Goal: Task Accomplishment & Management: Use online tool/utility

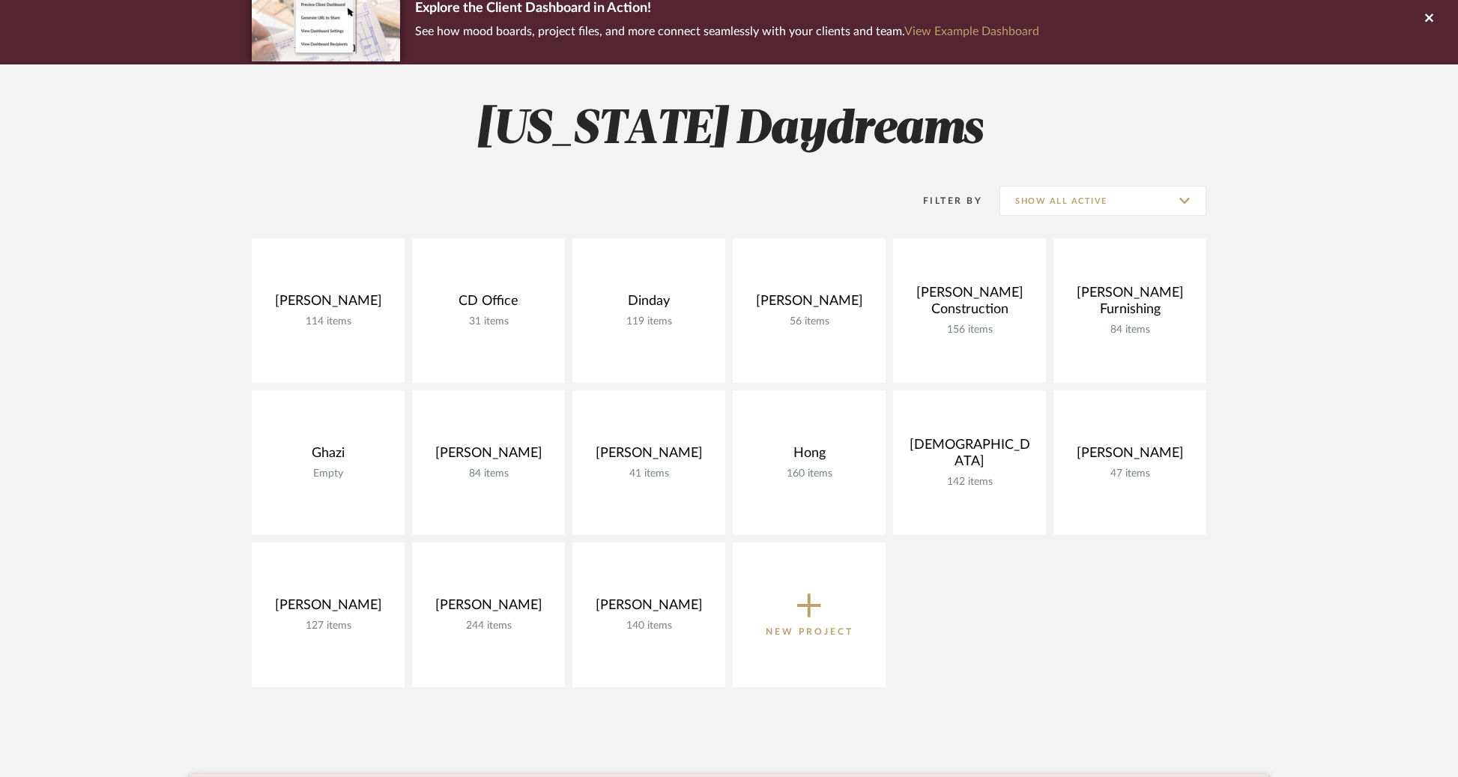
scroll to position [151, 0]
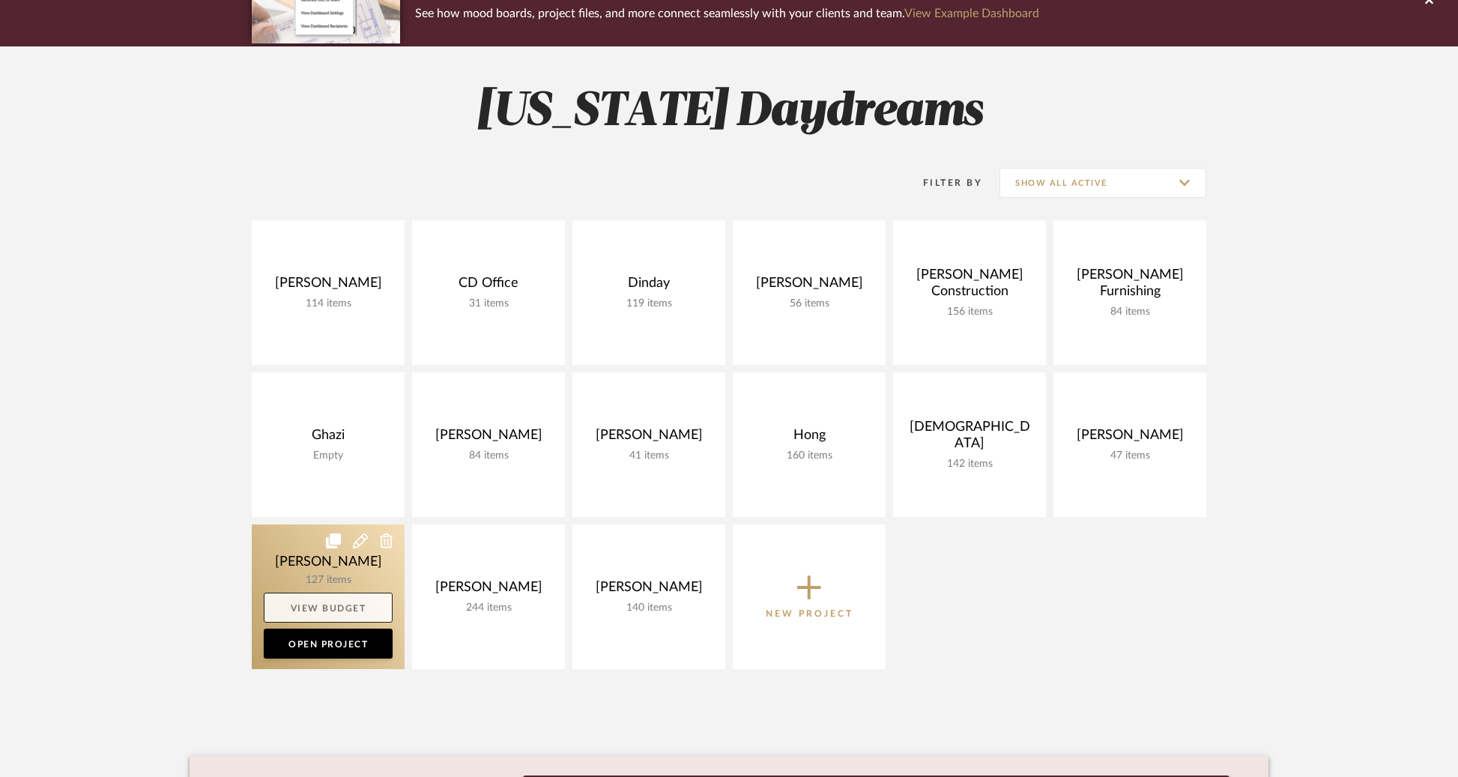
click at [331, 605] on link "View Budget" at bounding box center [328, 607] width 129 height 30
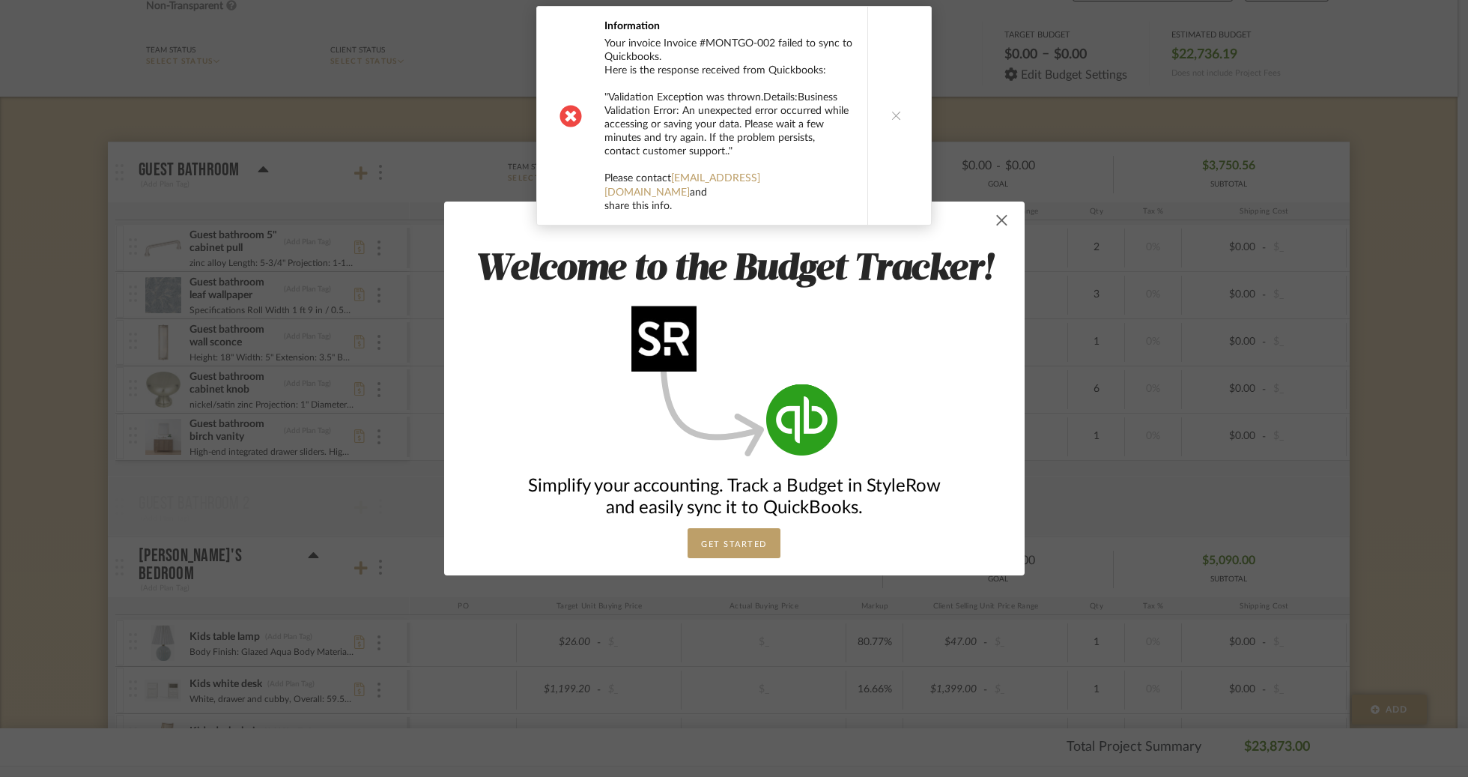
click at [989, 222] on span "button" at bounding box center [1002, 220] width 30 height 30
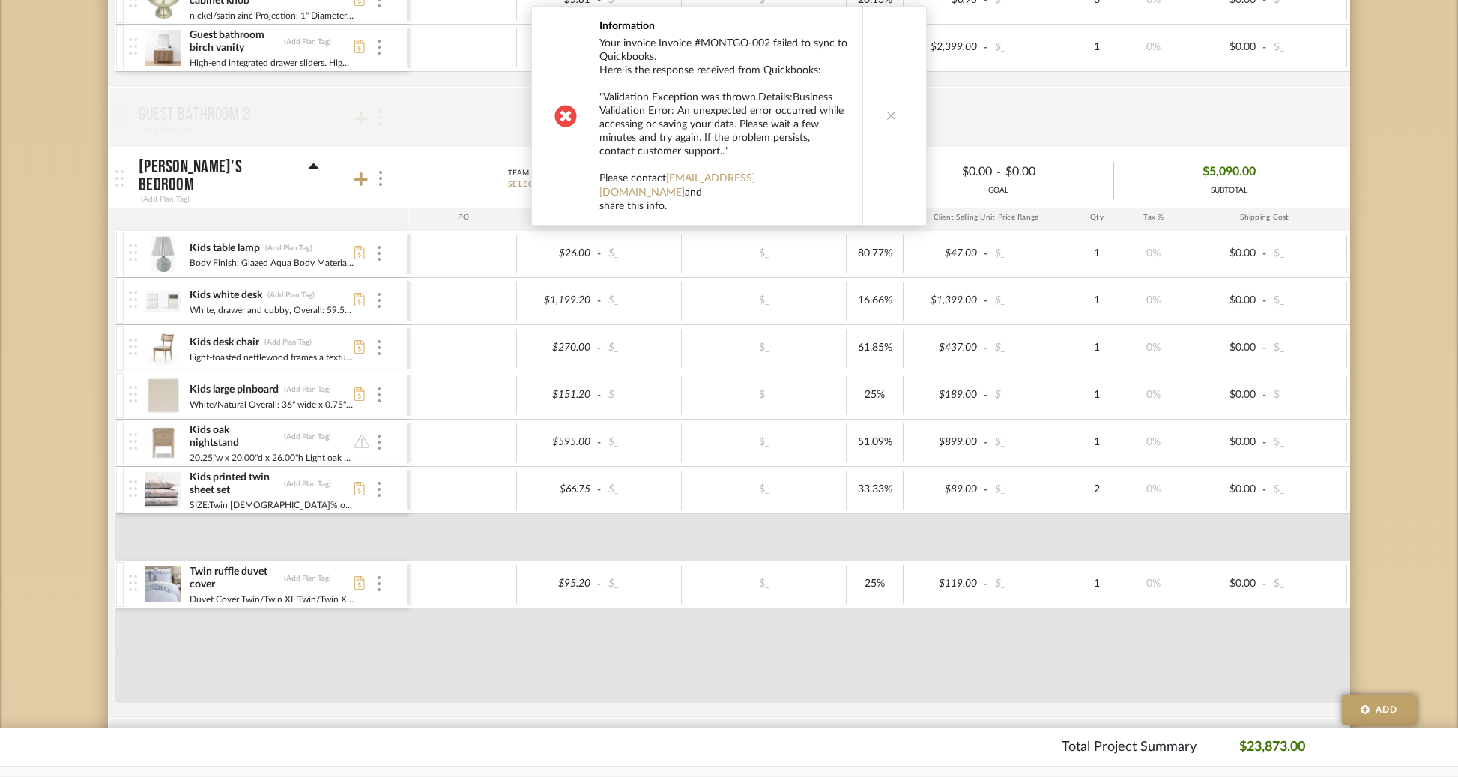
scroll to position [552, 0]
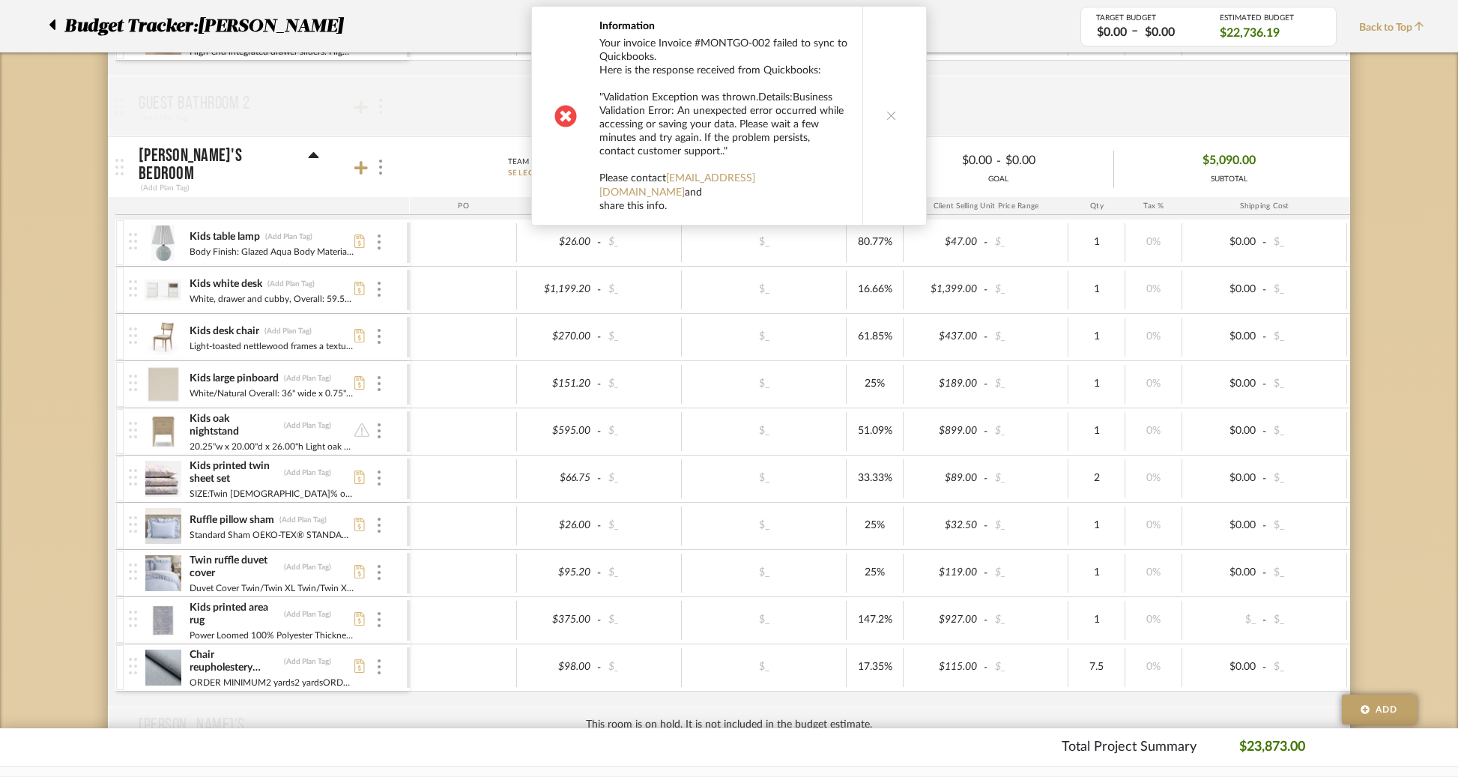
click at [886, 110] on icon at bounding box center [891, 115] width 10 height 10
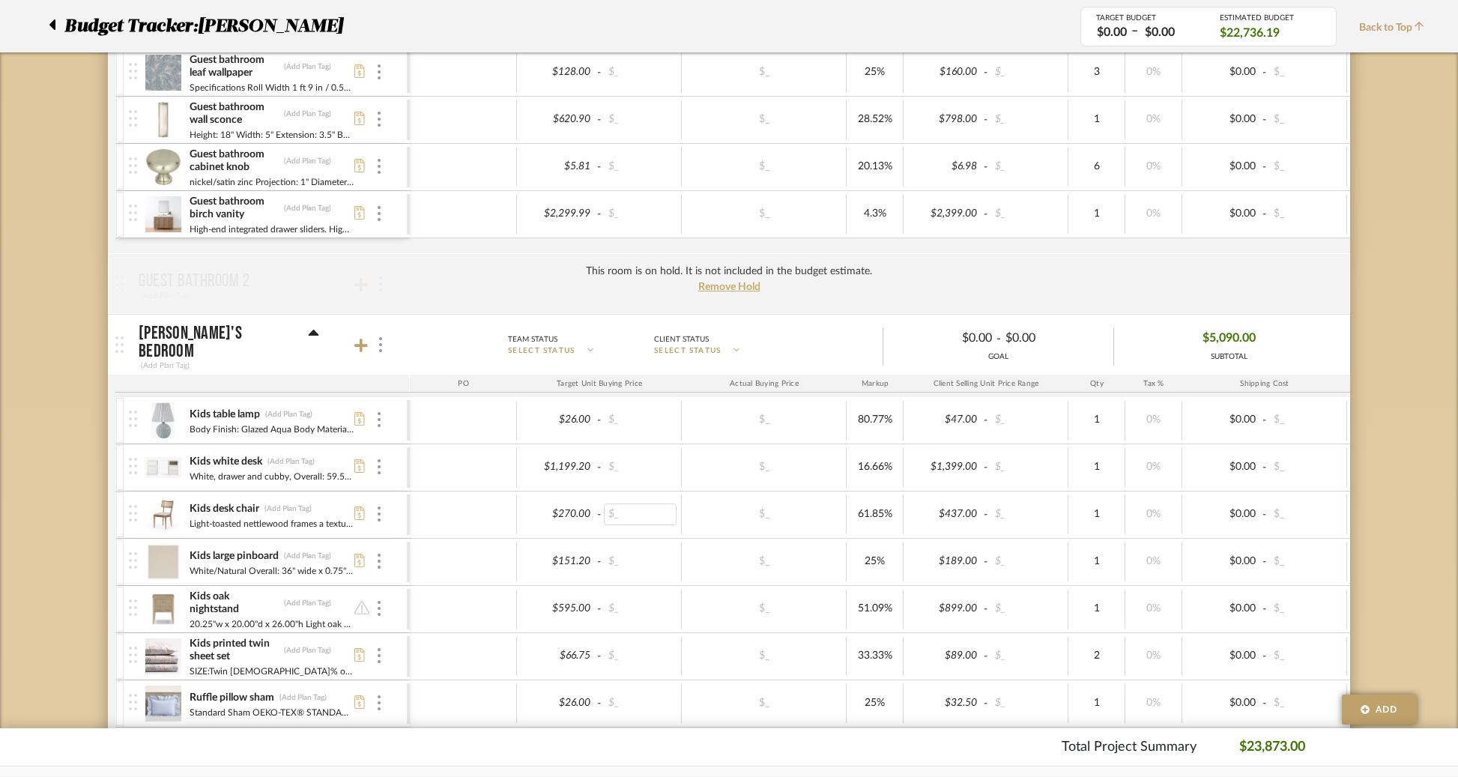
scroll to position [0, 0]
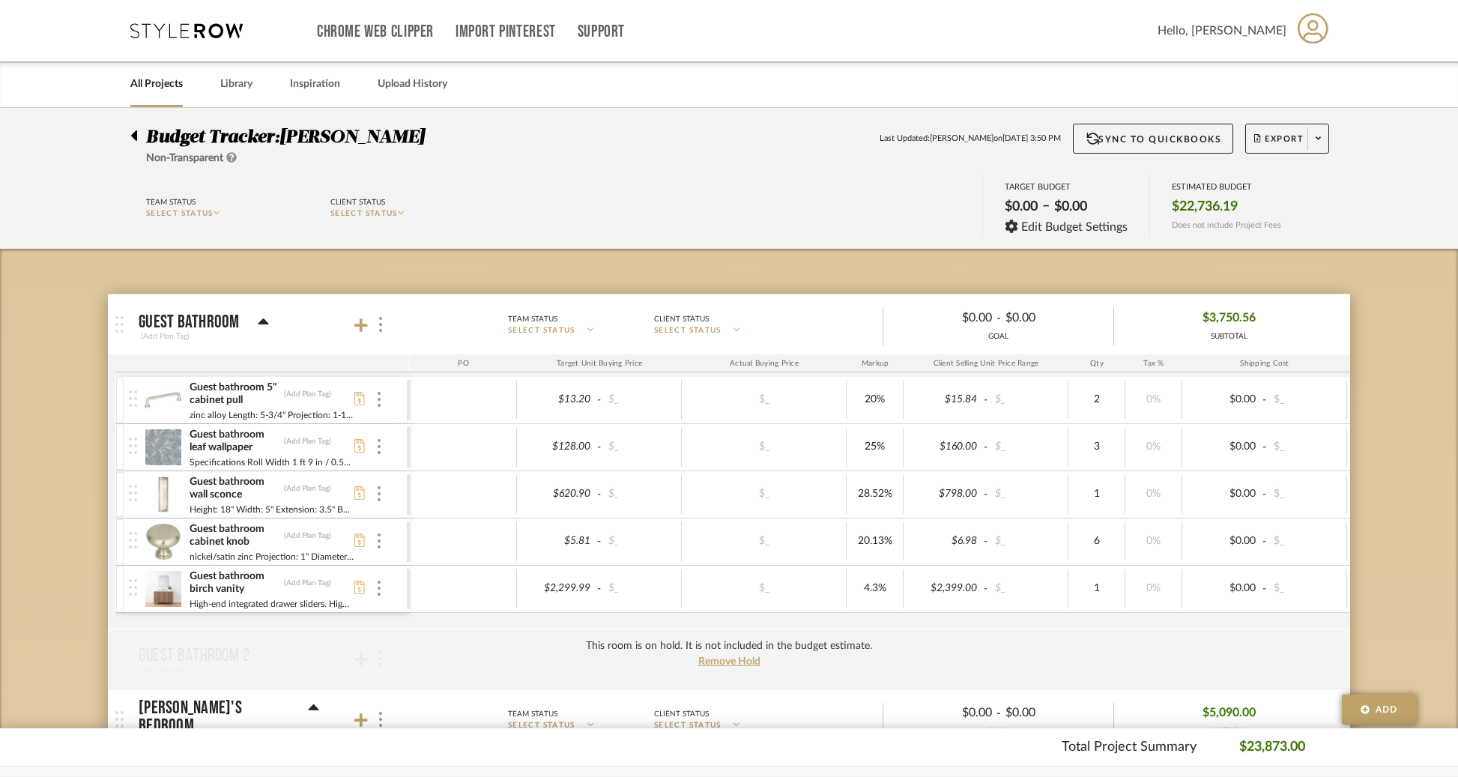
click at [136, 139] on icon at bounding box center [134, 135] width 6 height 10
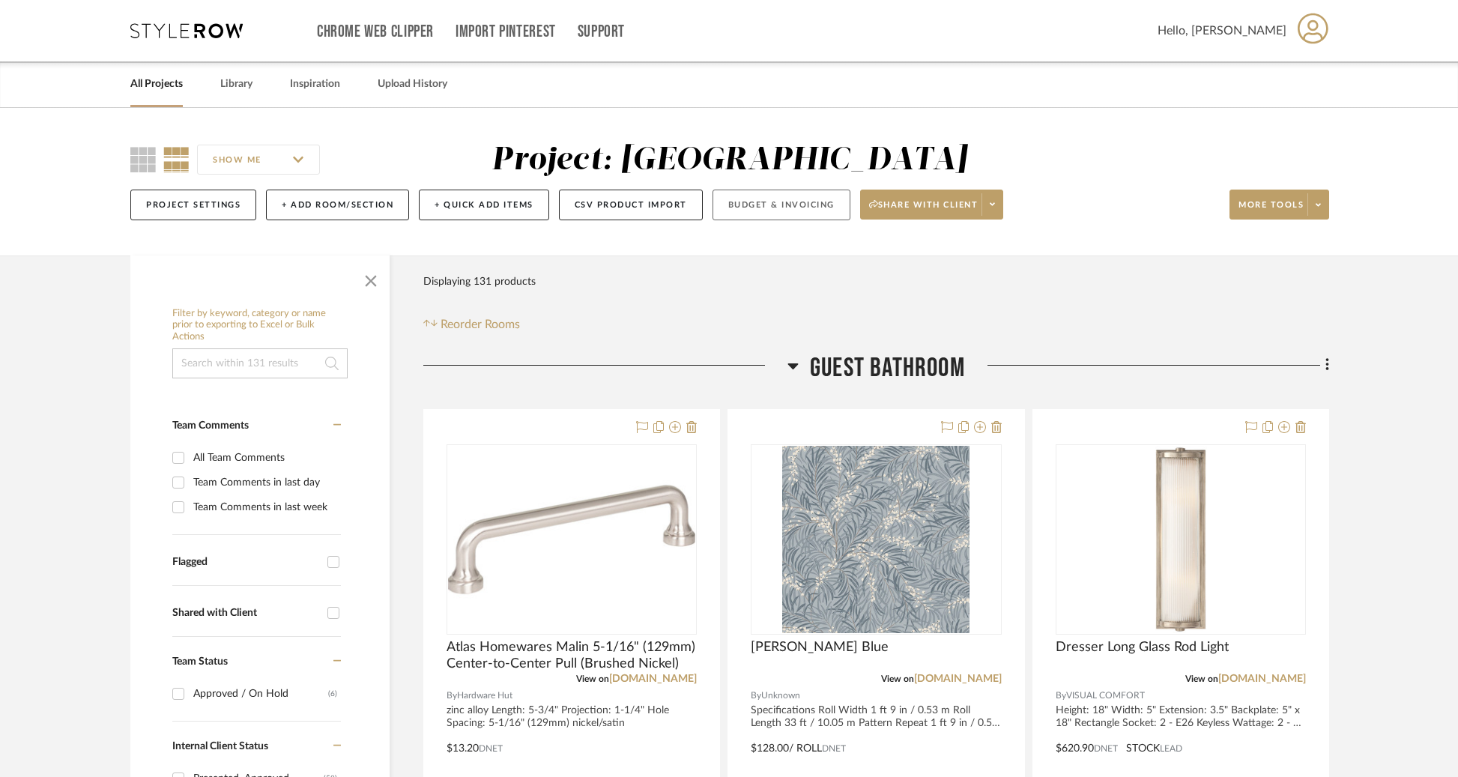
click at [790, 213] on button "Budget & Invoicing" at bounding box center [781, 205] width 138 height 31
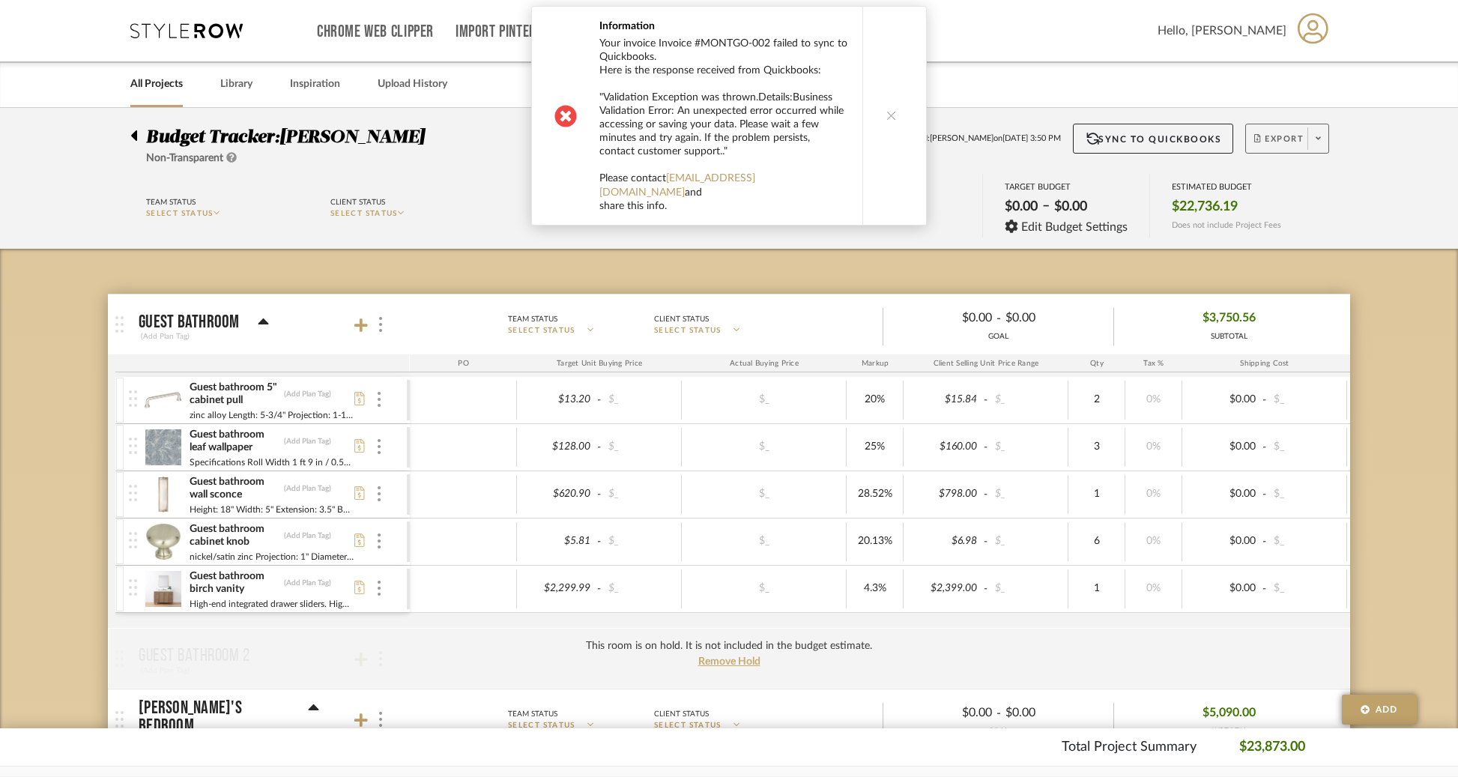
click at [1302, 137] on span "Export" at bounding box center [1278, 144] width 49 height 22
click at [1291, 221] on span "Export Excel" at bounding box center [1314, 217] width 112 height 13
click at [894, 126] on button at bounding box center [891, 116] width 58 height 218
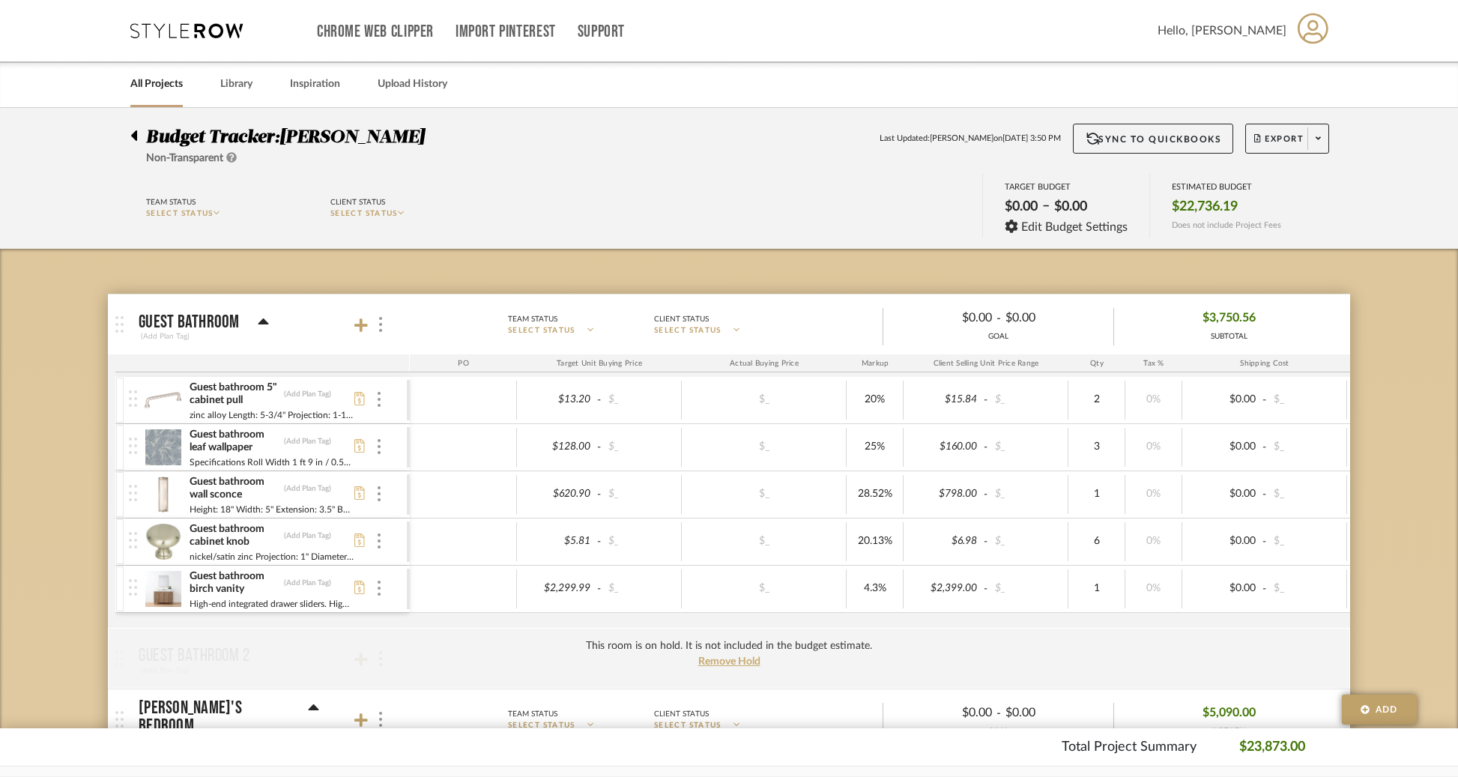
click at [136, 137] on icon at bounding box center [134, 135] width 6 height 10
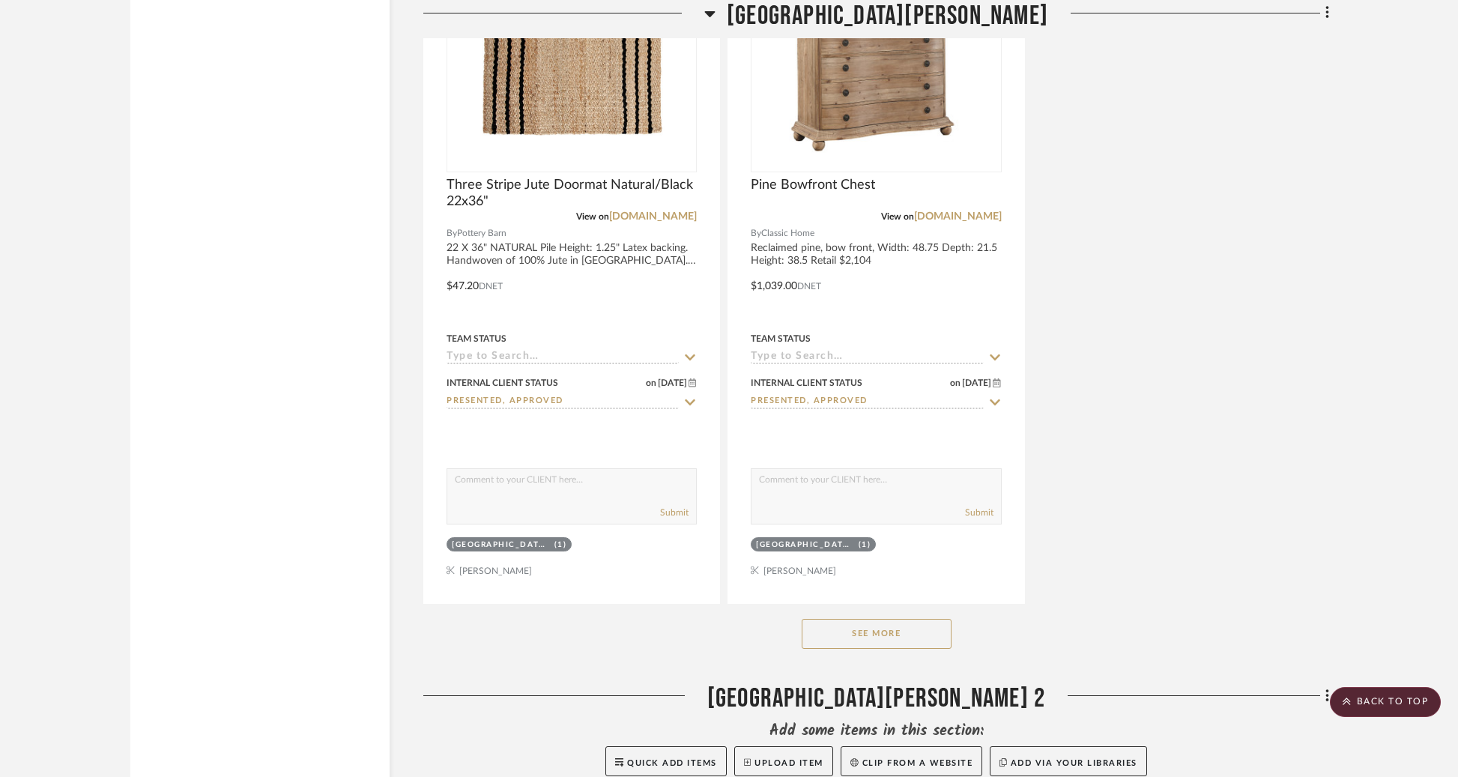
scroll to position [12599, 0]
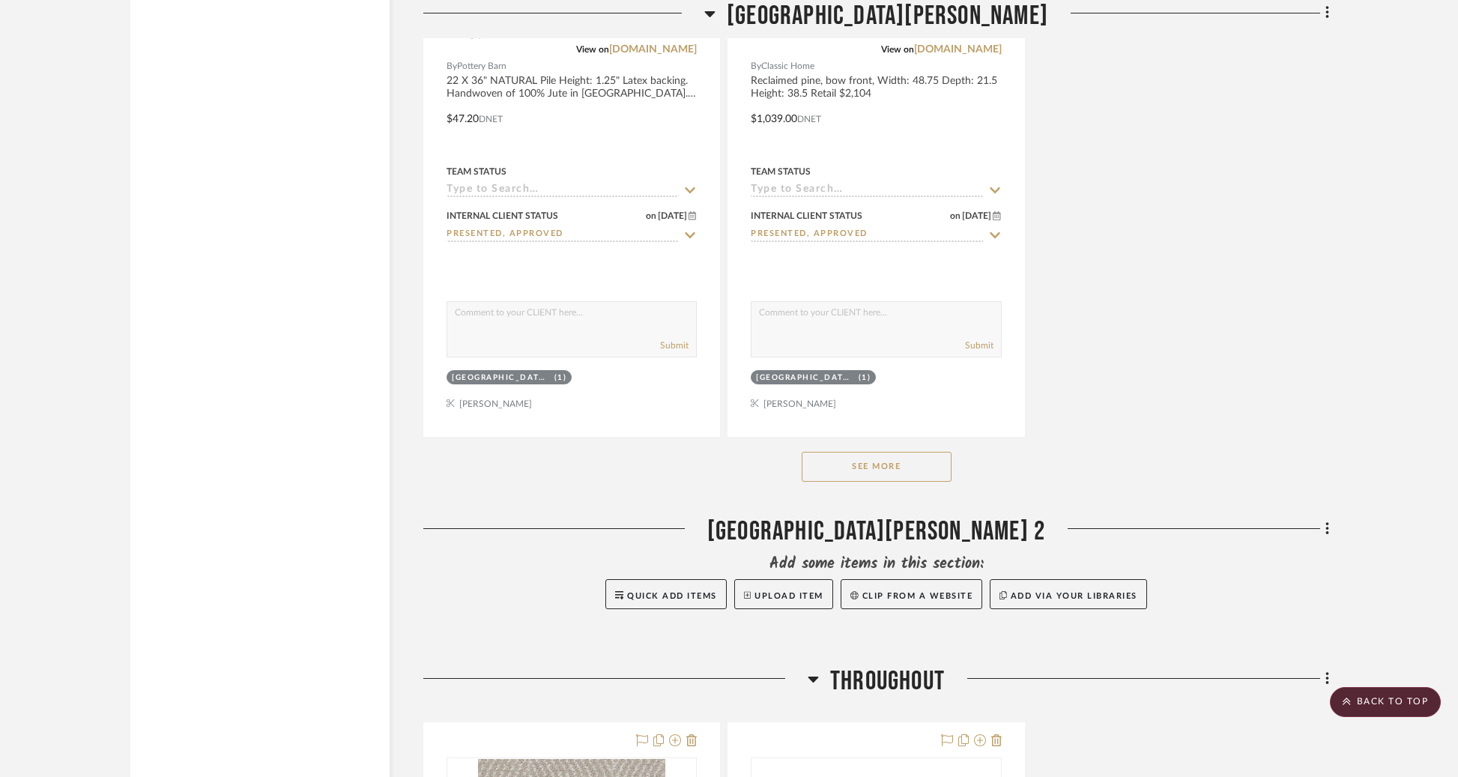
click at [899, 452] on button "See More" at bounding box center [876, 467] width 150 height 30
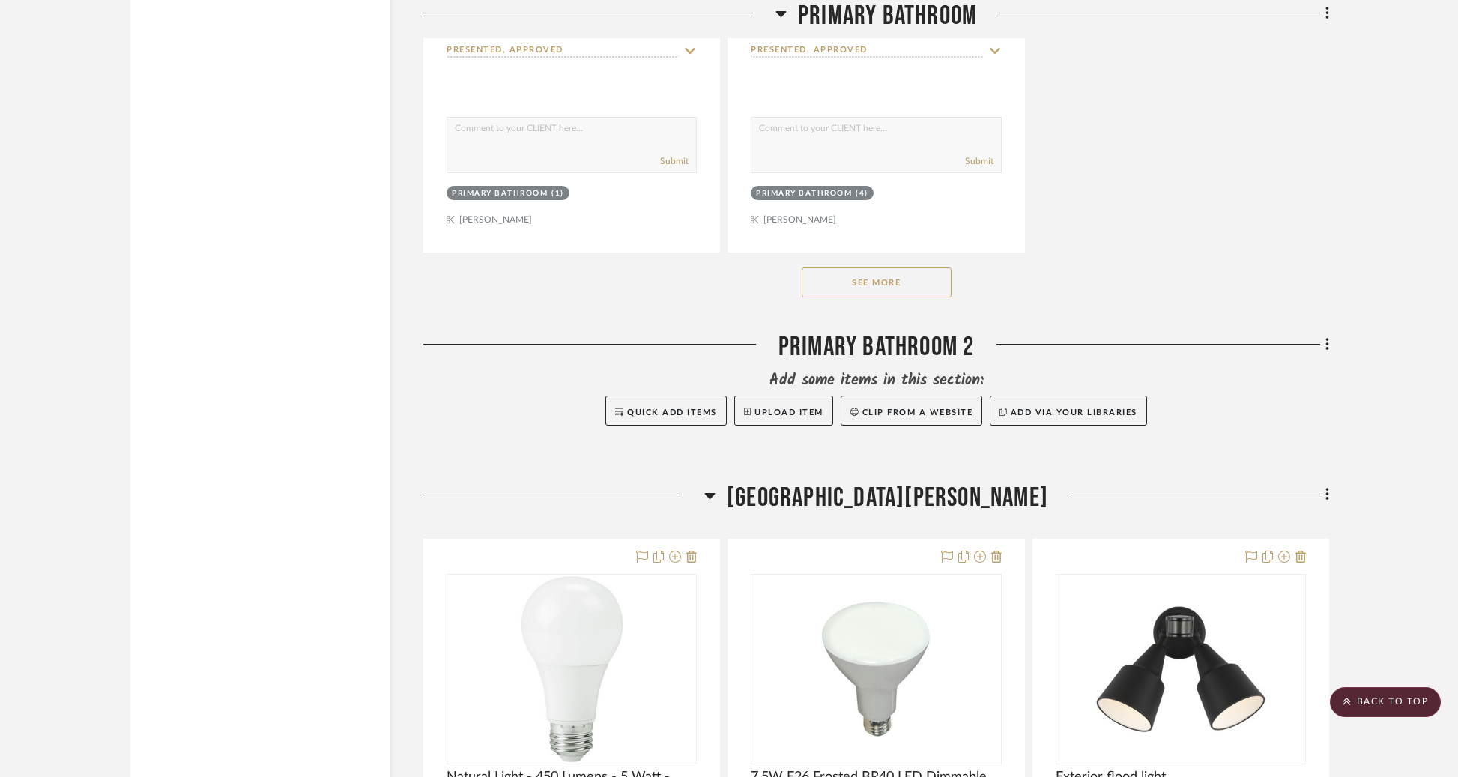
scroll to position [10558, 0]
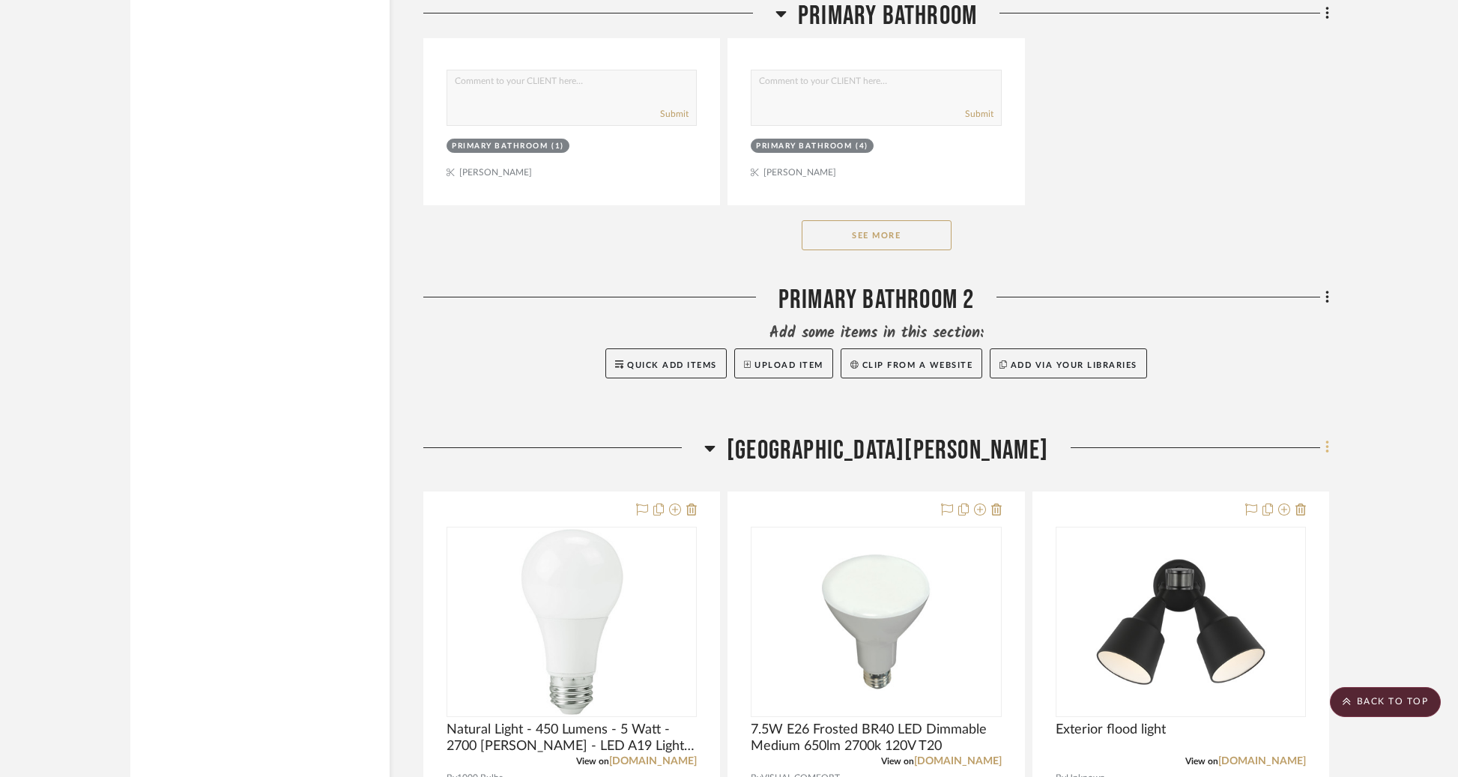
click at [1327, 441] on icon at bounding box center [1326, 447] width 3 height 13
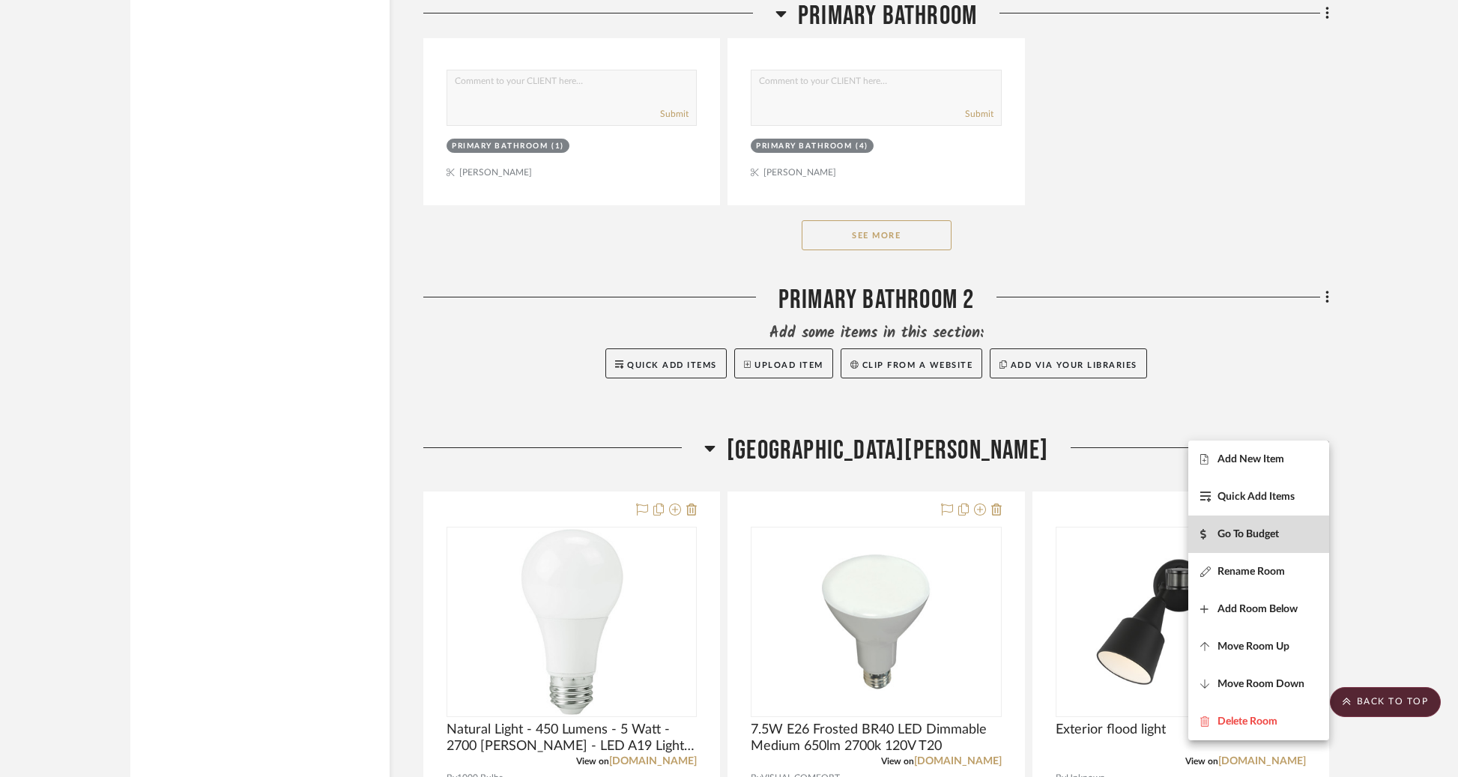
click at [1270, 528] on span "Go To Budget" at bounding box center [1247, 533] width 61 height 13
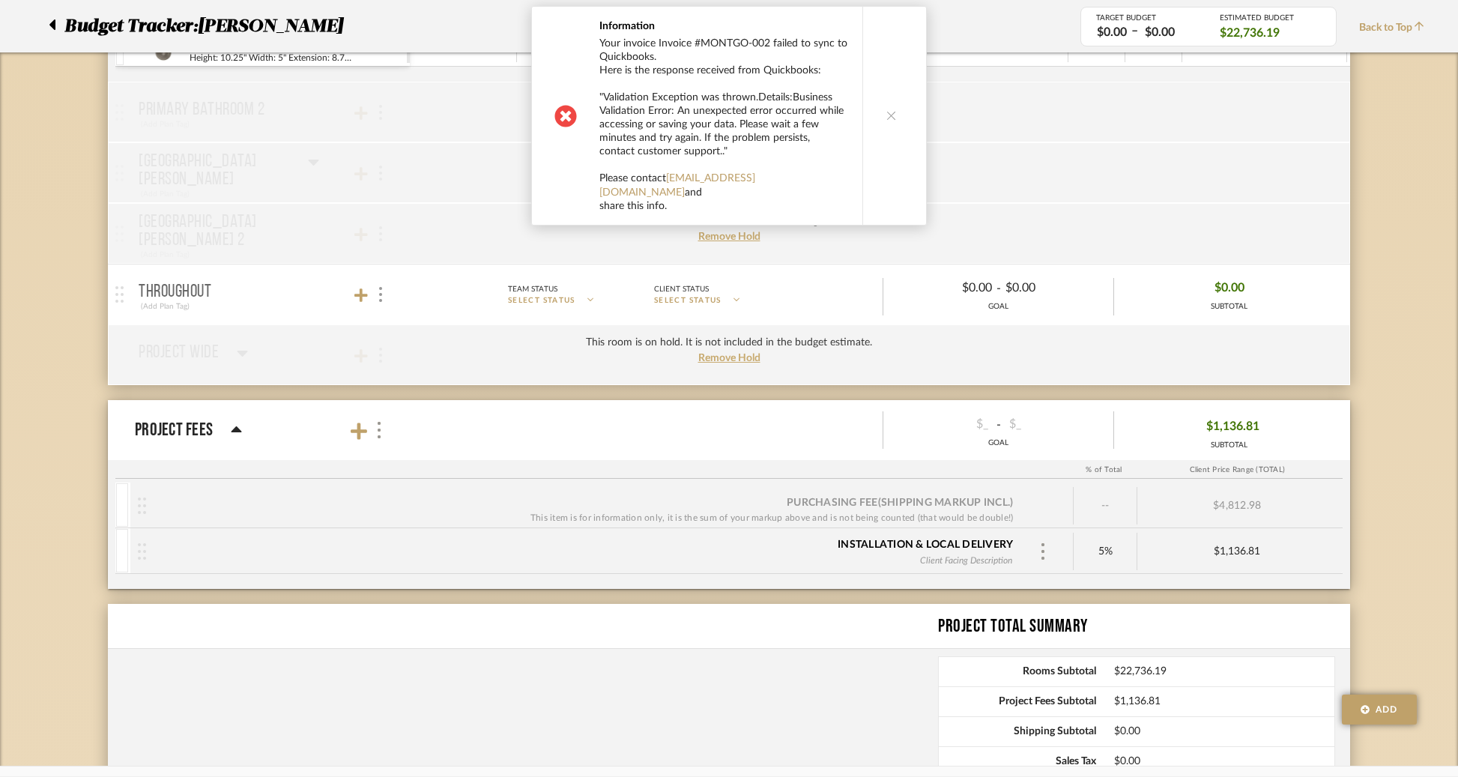
scroll to position [2789, 0]
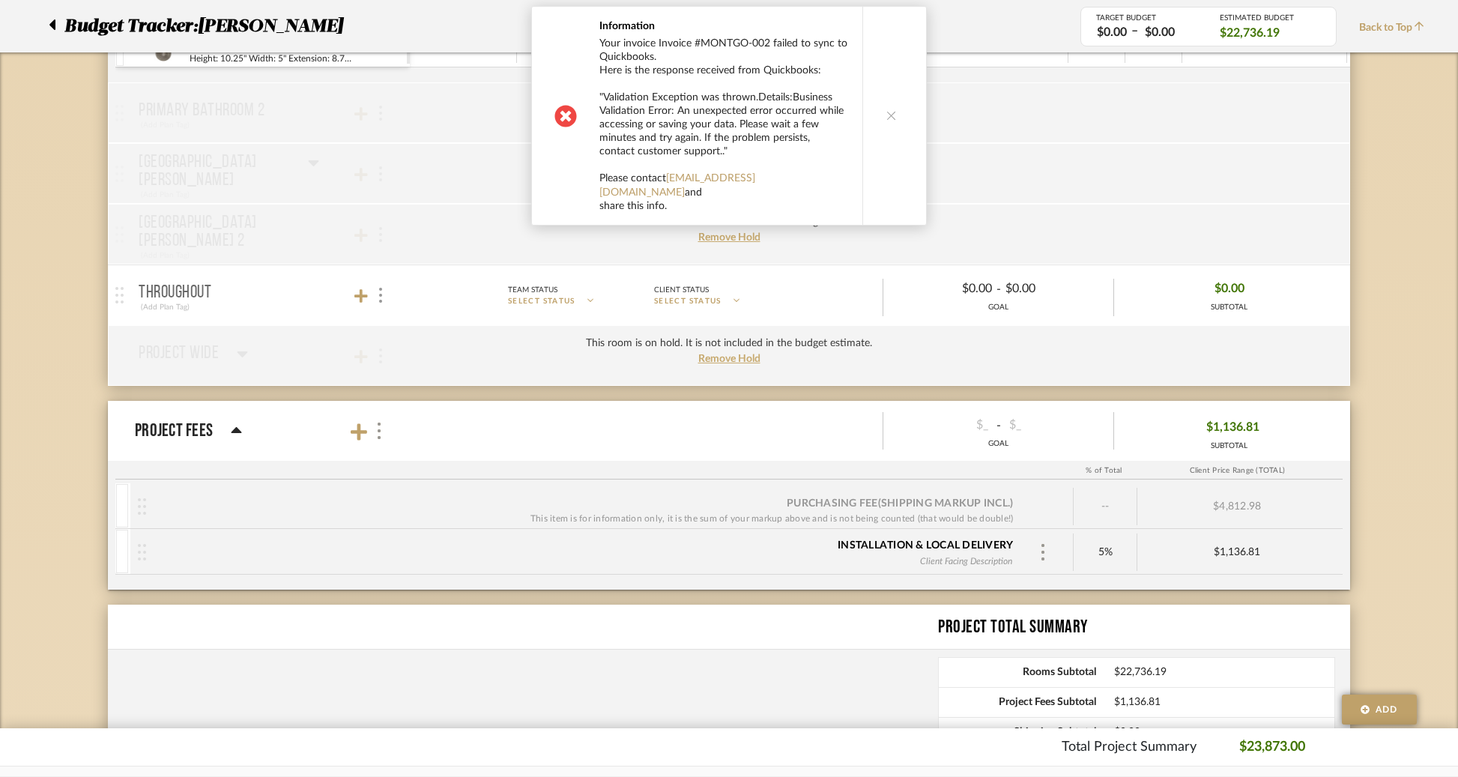
click at [894, 108] on button at bounding box center [891, 116] width 58 height 218
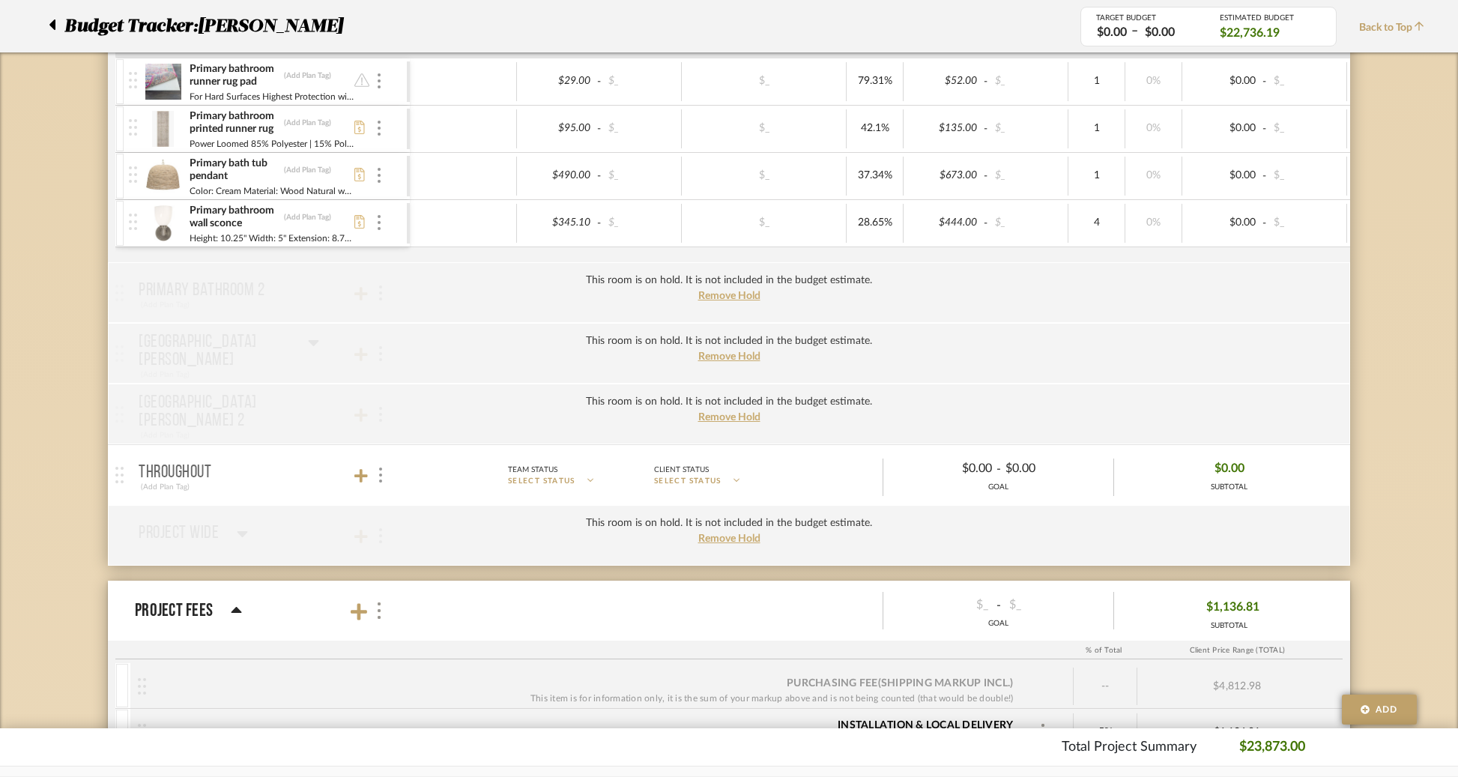
scroll to position [2562, 0]
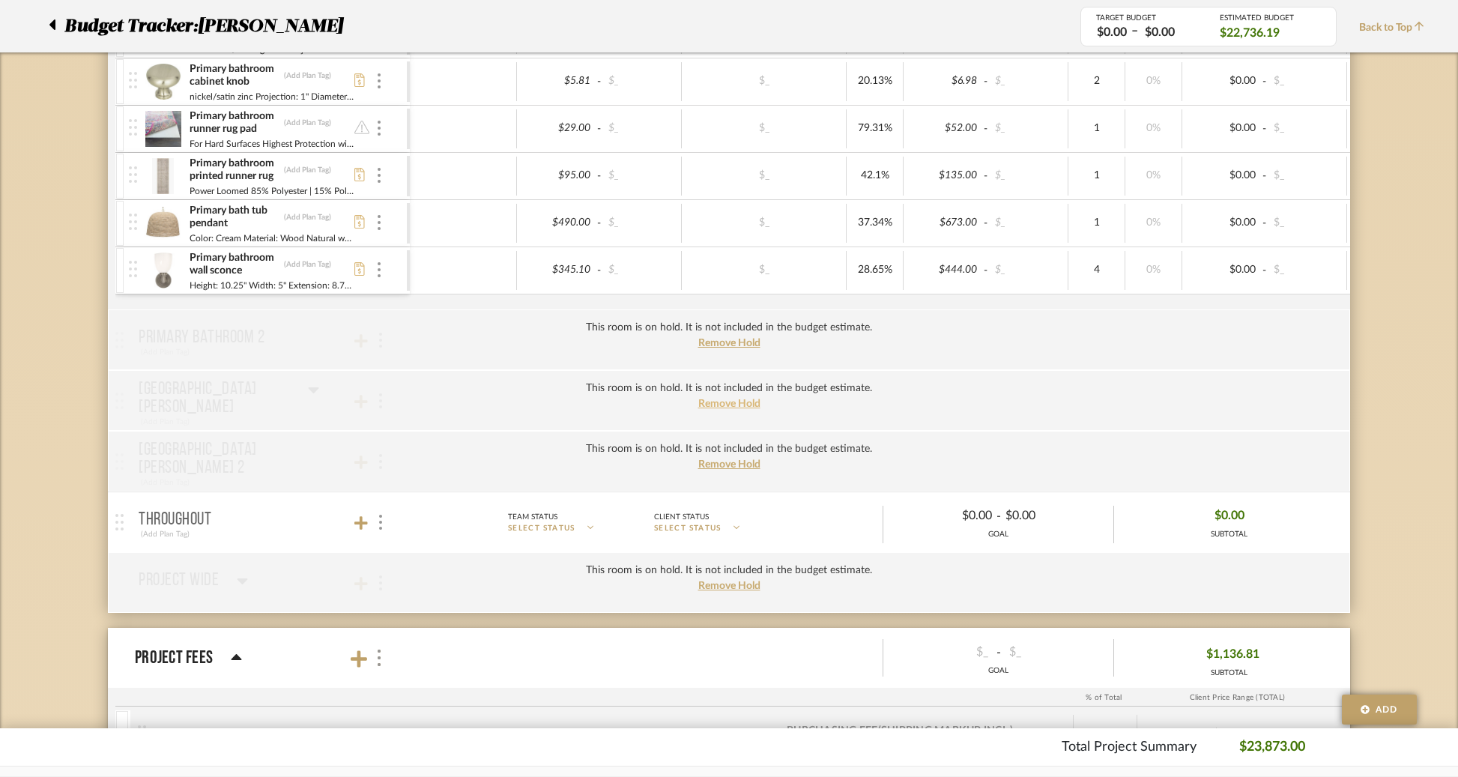
click at [719, 402] on span "Remove Hold" at bounding box center [729, 403] width 62 height 10
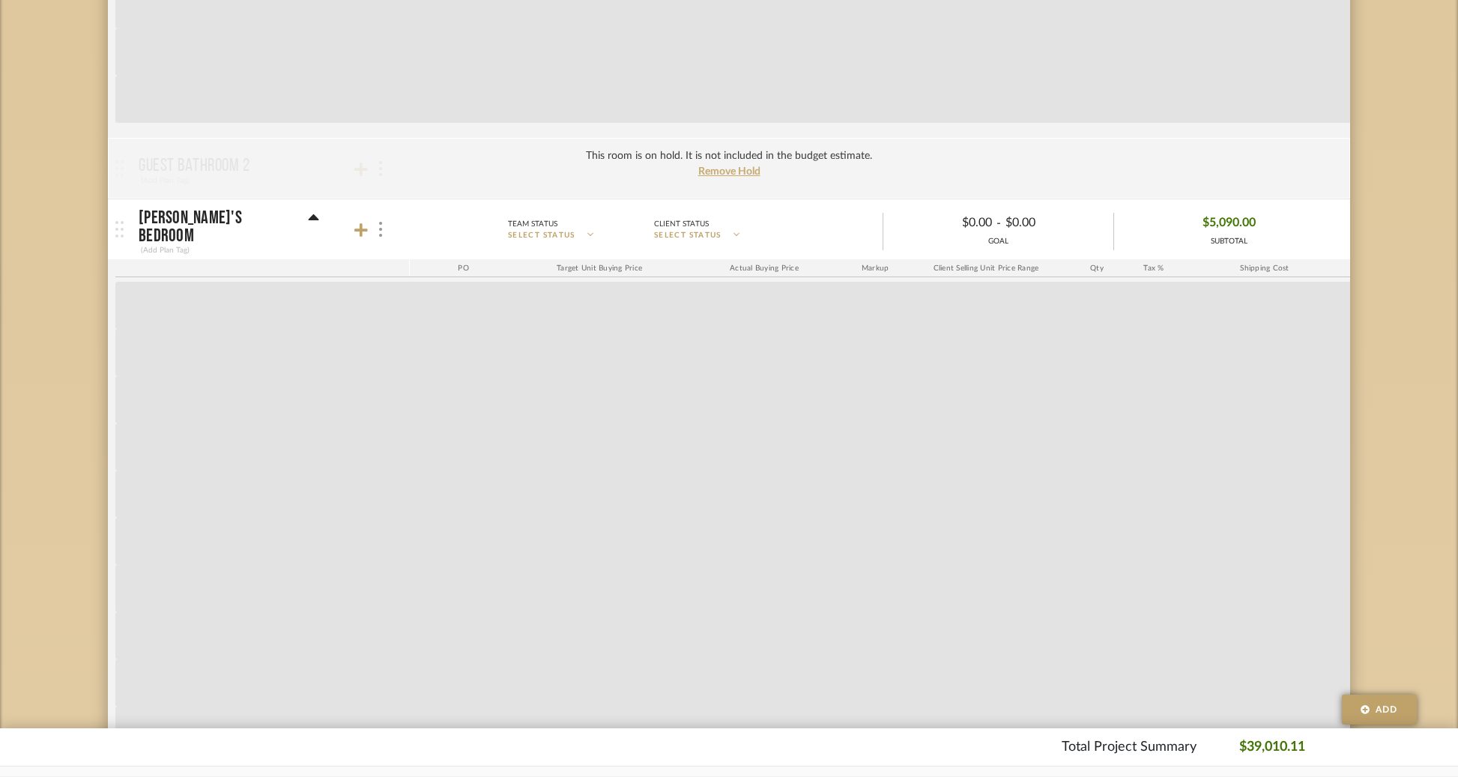
scroll to position [0, 0]
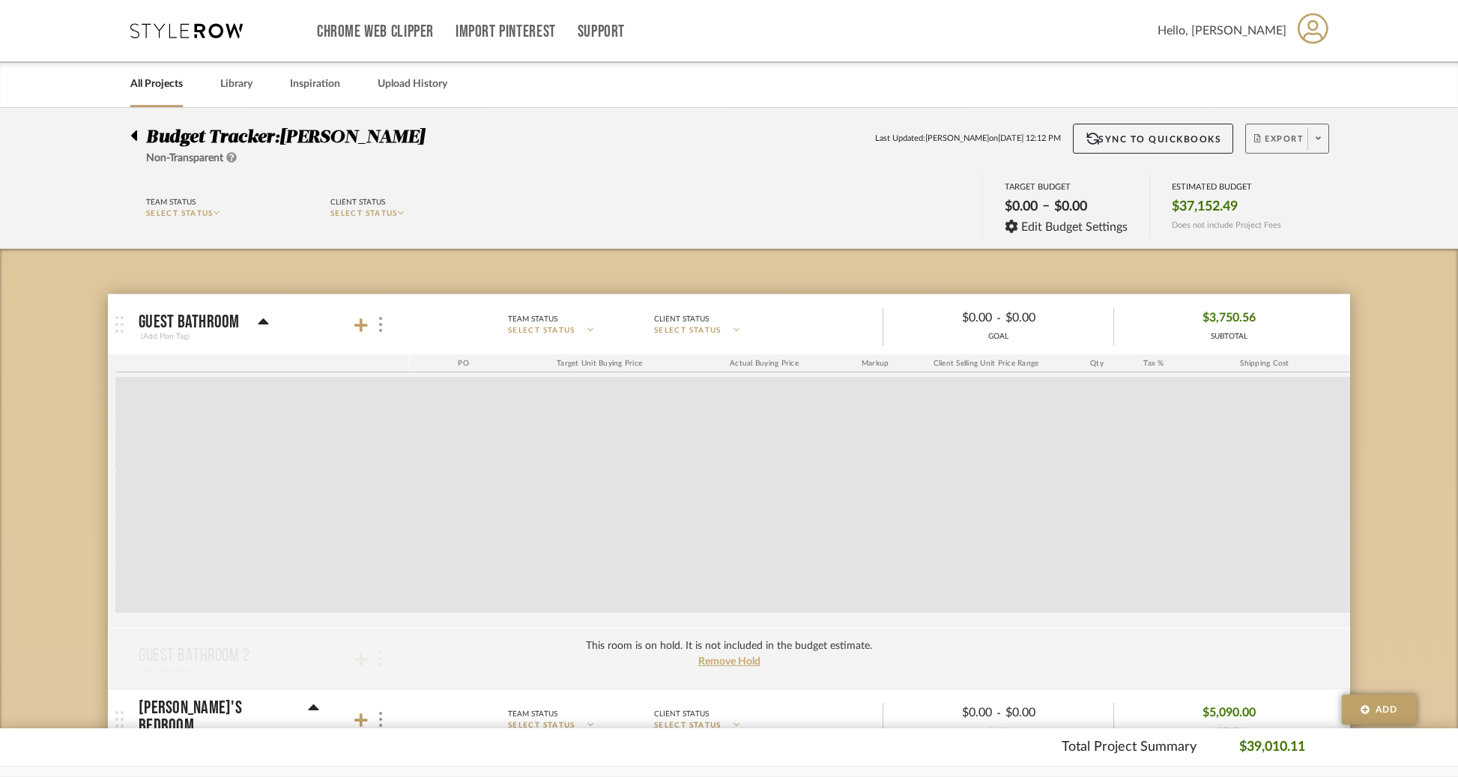
click at [1291, 136] on span "Export" at bounding box center [1278, 144] width 49 height 22
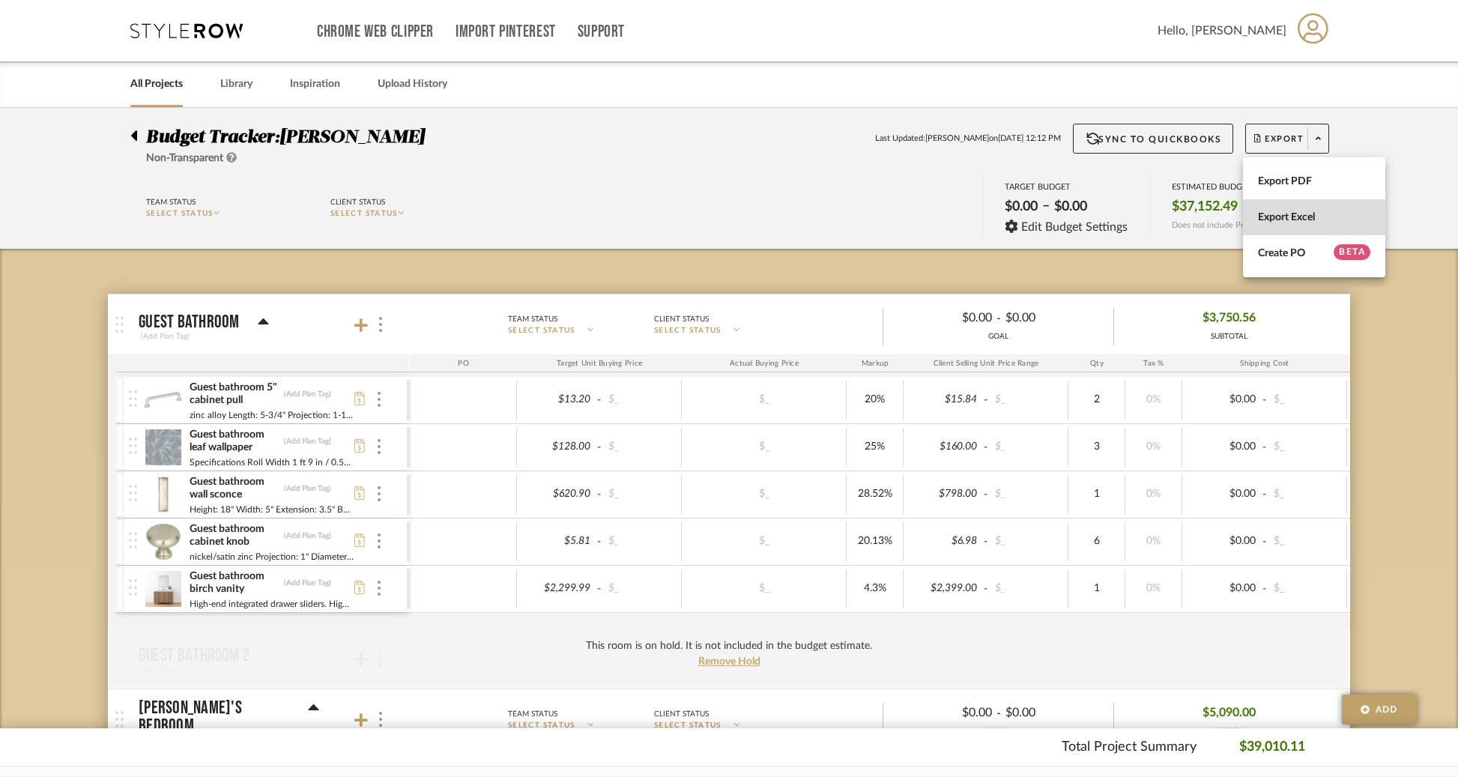
click at [1272, 228] on button "Export Excel" at bounding box center [1314, 217] width 142 height 36
